Goal: Check status: Check status

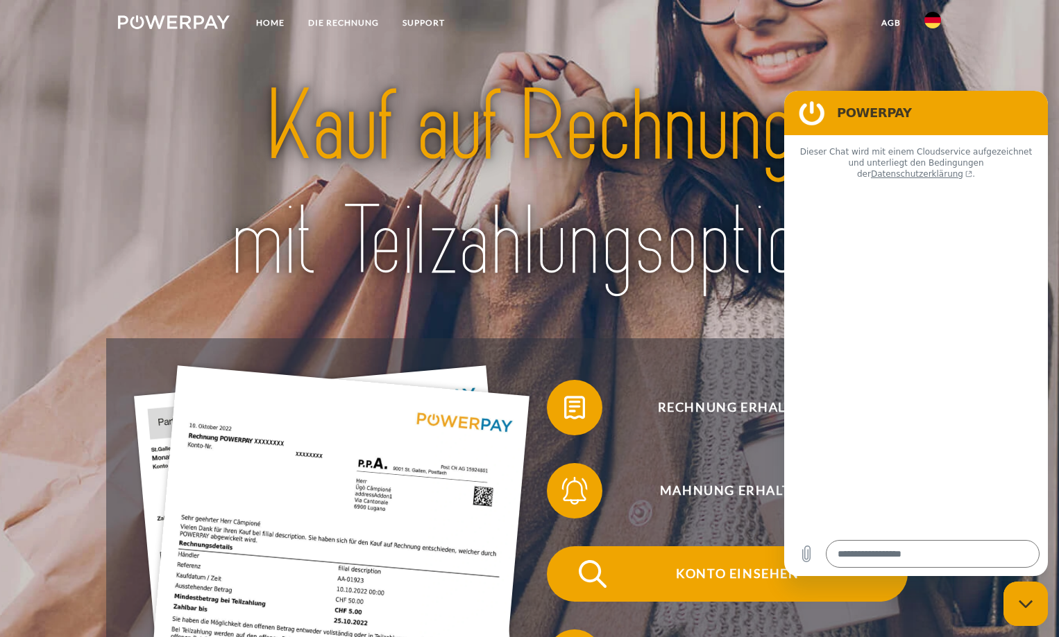
click at [742, 569] on span "Konto einsehen" at bounding box center [737, 574] width 340 height 55
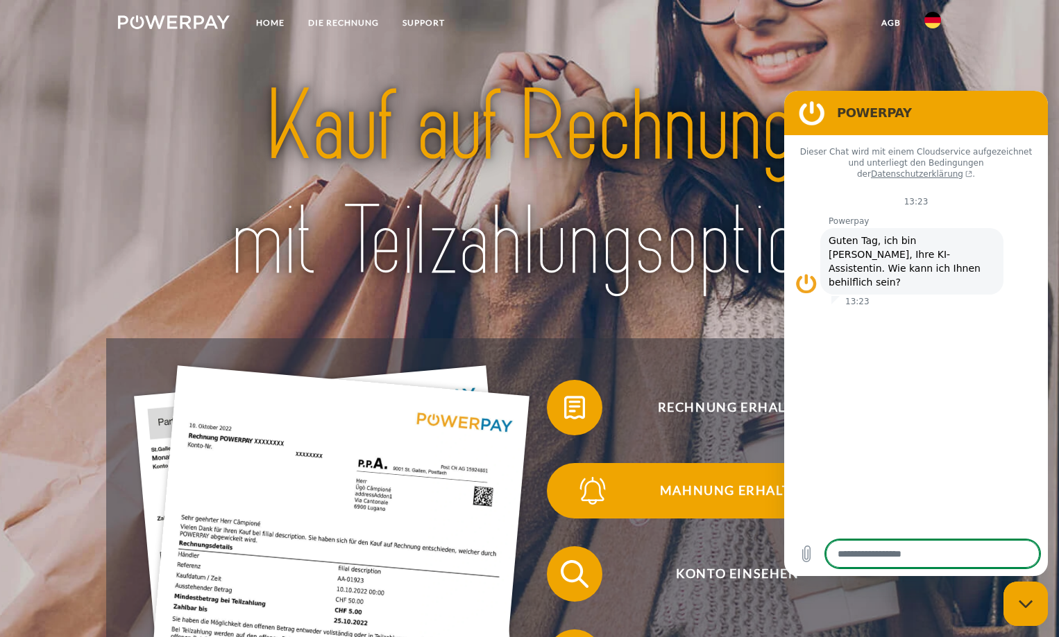
click at [755, 519] on span "Mahnung erhalten?" at bounding box center [737, 490] width 340 height 55
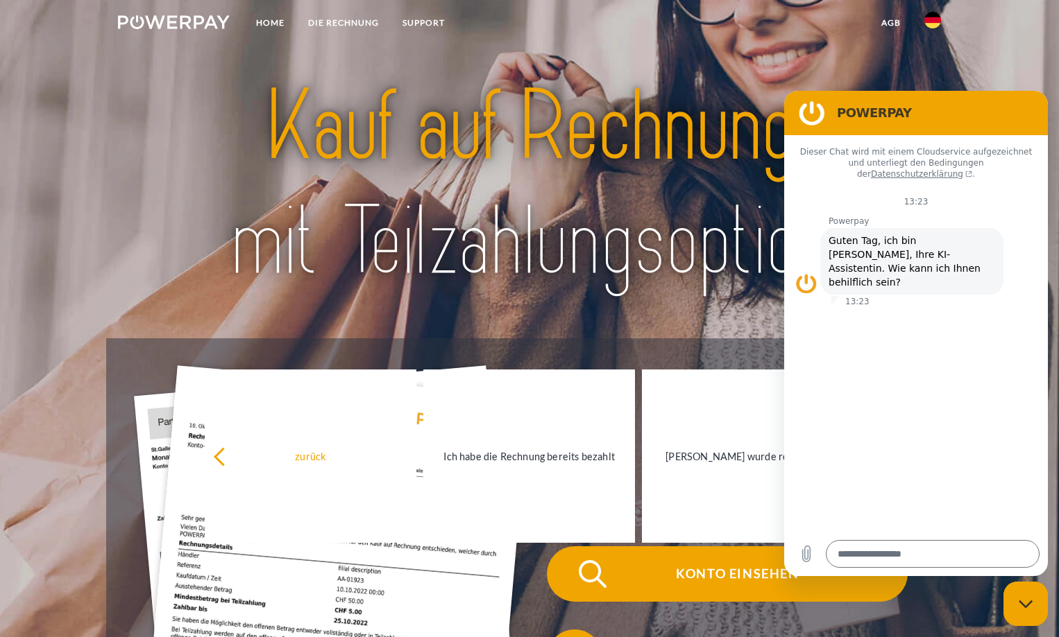
click at [707, 581] on span "Konto einsehen" at bounding box center [737, 574] width 340 height 55
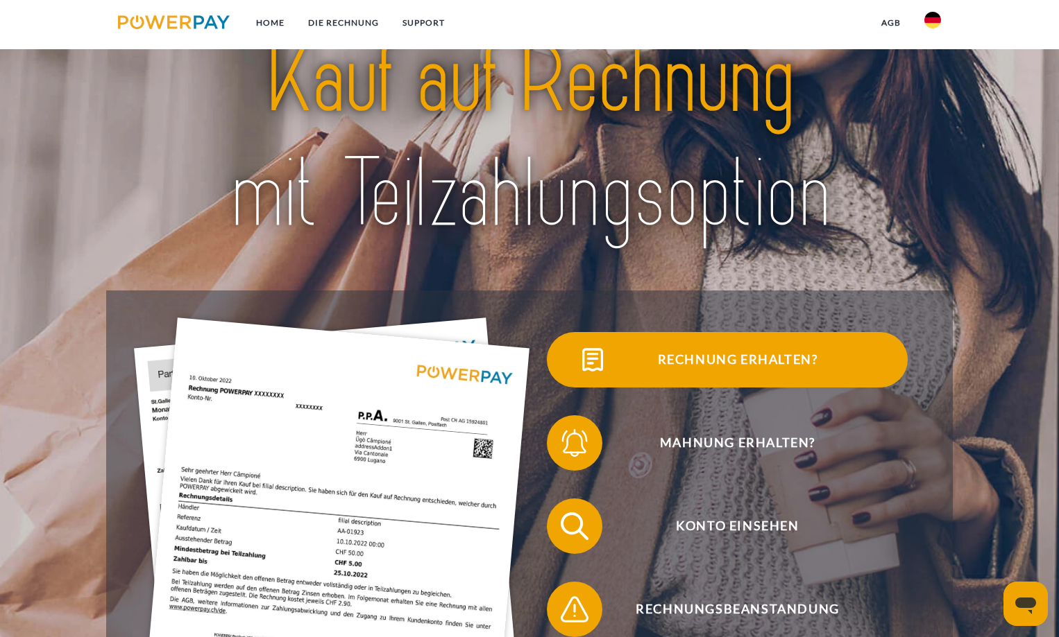
scroll to position [139, 0]
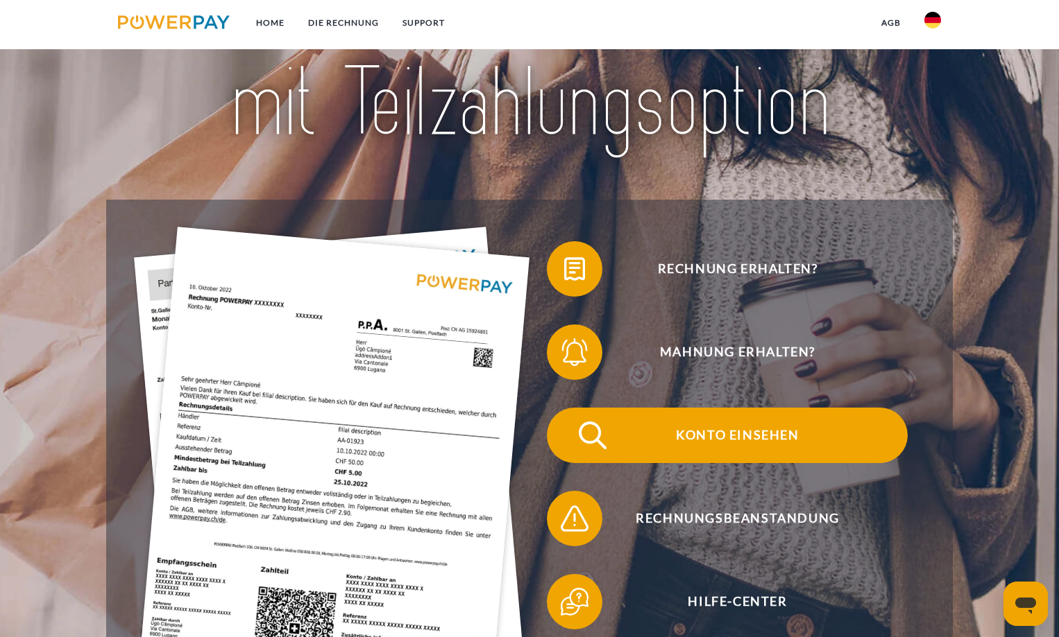
click at [748, 434] on span "Konto einsehen" at bounding box center [737, 435] width 340 height 55
